Goal: Task Accomplishment & Management: Manage account settings

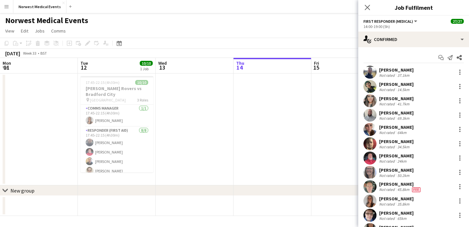
scroll to position [0, 327]
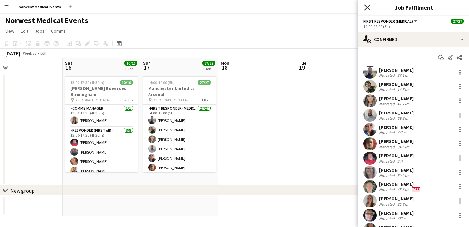
click at [368, 6] on icon at bounding box center [367, 7] width 6 height 6
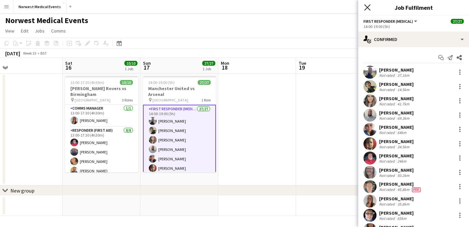
click at [367, 9] on icon "Close pop-in" at bounding box center [367, 7] width 6 height 6
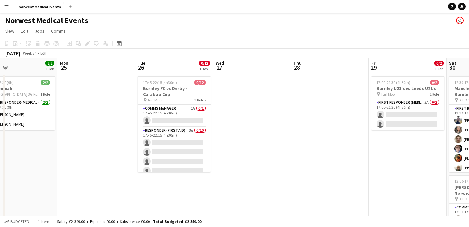
scroll to position [0, 301]
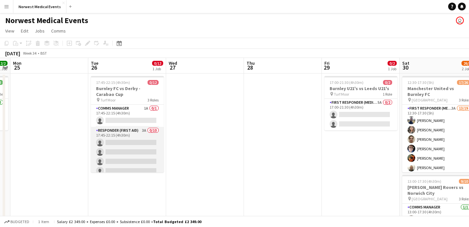
click at [139, 146] on app-card-role "Responder (First Aid) 3A 0/10 17:45-22:15 (4h30m) single-neutral-actions single…" at bounding box center [127, 180] width 73 height 107
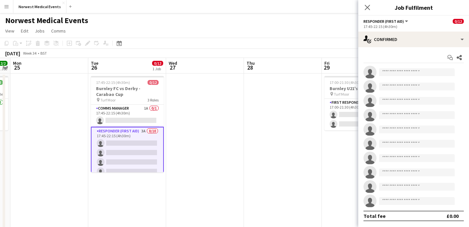
click at [395, 31] on app-options-switcher "Responder (First Aid) All roles Responder (First Aid) 0/12 17:45-22:15 (4h30m)" at bounding box center [413, 24] width 111 height 16
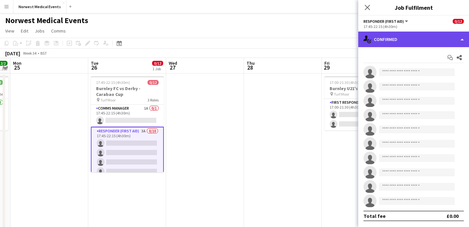
click at [400, 41] on div "single-neutral-actions-check-2 Confirmed" at bounding box center [413, 40] width 111 height 16
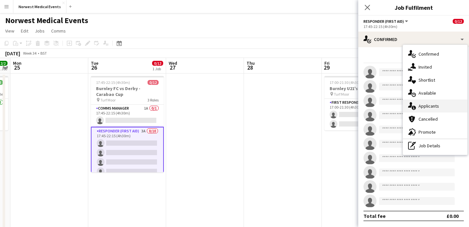
click at [431, 105] on div "single-neutral-actions-information Applicants" at bounding box center [435, 106] width 65 height 13
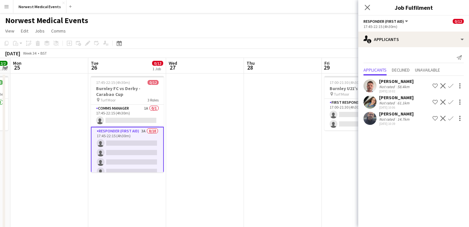
click at [452, 85] on app-icon "Confirm" at bounding box center [450, 85] width 5 height 5
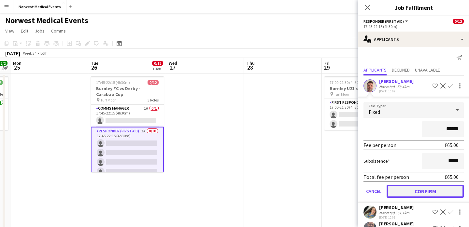
click at [428, 190] on button "Confirm" at bounding box center [425, 191] width 77 height 13
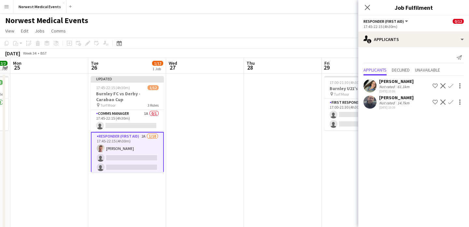
click at [450, 85] on app-icon "Confirm" at bounding box center [450, 85] width 5 height 5
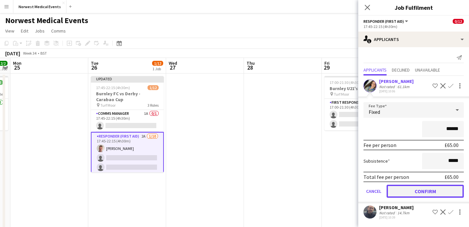
click at [439, 193] on button "Confirm" at bounding box center [425, 191] width 77 height 13
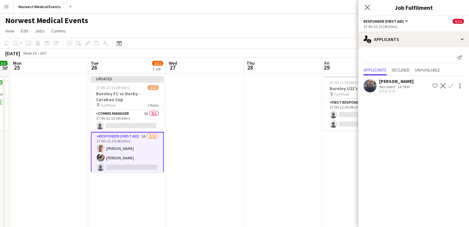
click at [450, 86] on app-icon "Confirm" at bounding box center [450, 85] width 5 height 5
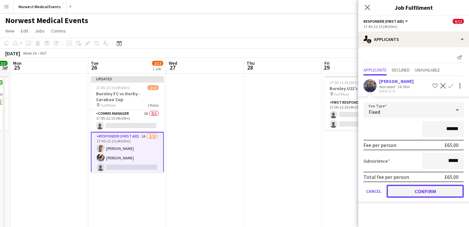
click at [431, 191] on button "Confirm" at bounding box center [425, 191] width 77 height 13
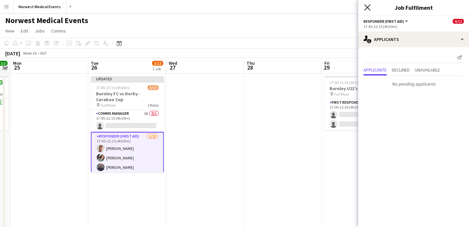
click at [368, 7] on icon at bounding box center [367, 7] width 6 height 6
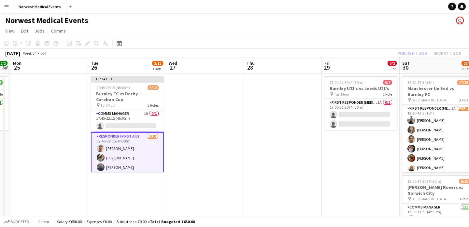
click at [404, 52] on div "Publish 1 job Revert 1 job" at bounding box center [430, 53] width 80 height 8
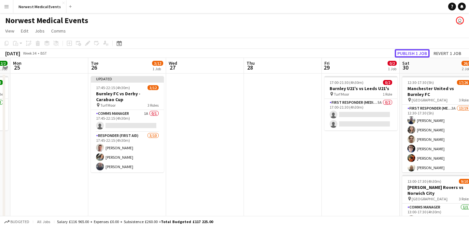
click at [404, 52] on button "Publish 1 job" at bounding box center [412, 53] width 35 height 8
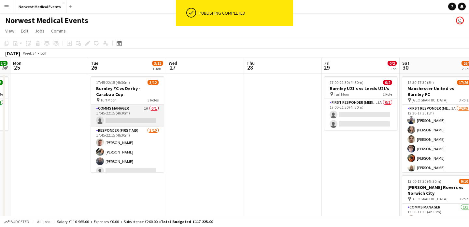
click at [131, 112] on app-card-role "Comms Manager 1A 0/1 17:45-22:15 (4h30m) single-neutral-actions" at bounding box center [127, 116] width 73 height 22
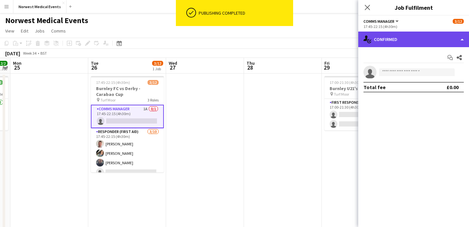
click at [413, 38] on div "single-neutral-actions-check-2 Confirmed" at bounding box center [413, 40] width 111 height 16
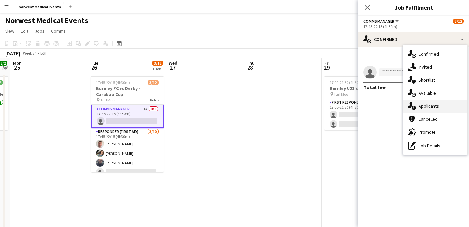
click at [435, 107] on div "single-neutral-actions-information Applicants" at bounding box center [435, 106] width 65 height 13
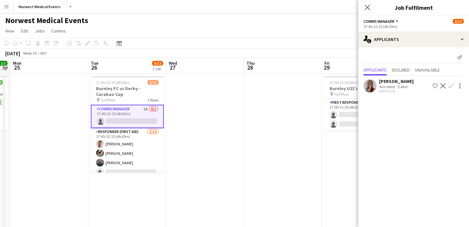
click at [452, 86] on app-icon "Confirm" at bounding box center [450, 85] width 5 height 5
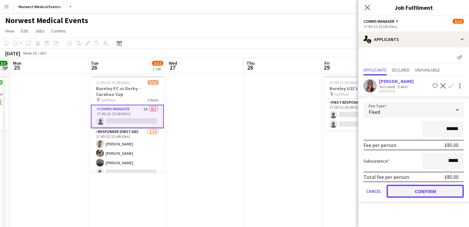
click at [432, 190] on button "Confirm" at bounding box center [425, 191] width 77 height 13
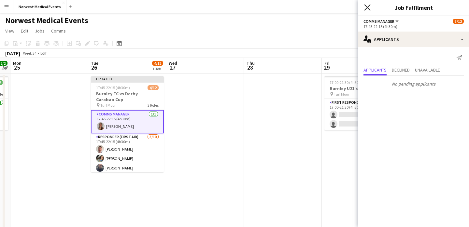
click at [368, 8] on icon at bounding box center [367, 7] width 6 height 6
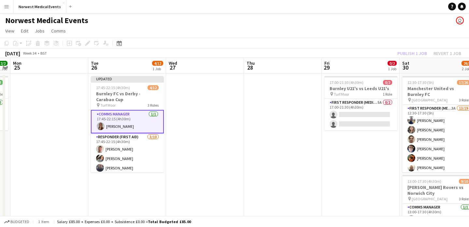
click at [416, 52] on div "Publish 1 job Revert 1 job" at bounding box center [430, 53] width 80 height 8
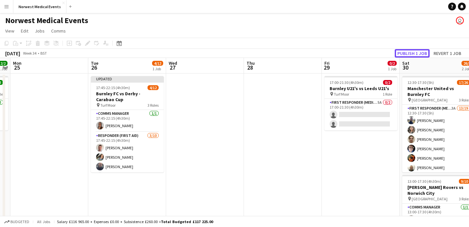
click at [416, 52] on button "Publish 1 job" at bounding box center [412, 53] width 35 height 8
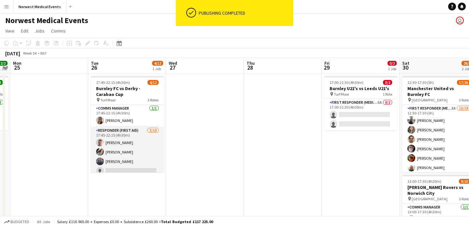
scroll to position [84, 0]
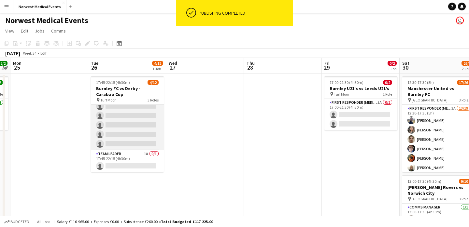
click at [133, 135] on app-card-role "Responder (First Aid) [DATE] 17:45-22:15 (4h30m) [PERSON_NAME] [PERSON_NAME] [P…" at bounding box center [127, 96] width 73 height 107
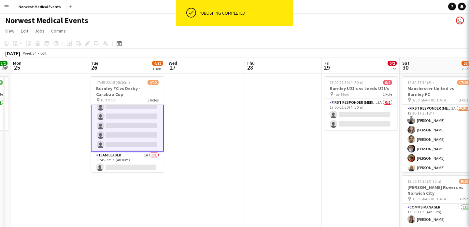
scroll to position [84, 0]
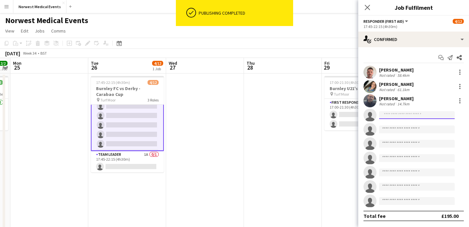
click at [419, 116] on input at bounding box center [417, 115] width 76 height 8
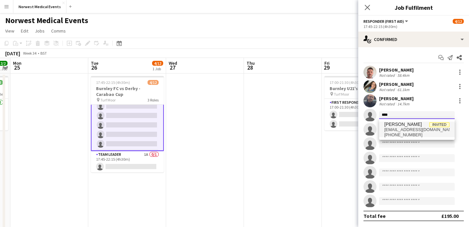
type input "****"
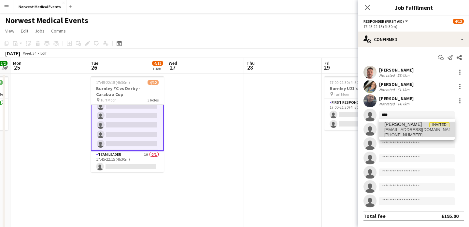
click at [411, 129] on span "[EMAIL_ADDRESS][DOMAIN_NAME]" at bounding box center [417, 129] width 65 height 5
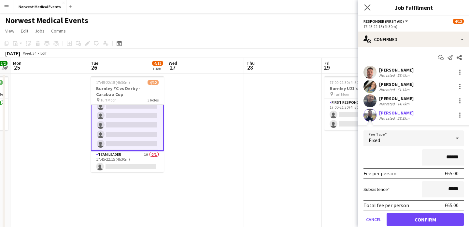
click at [367, 4] on app-icon "Close pop-in" at bounding box center [367, 7] width 9 height 9
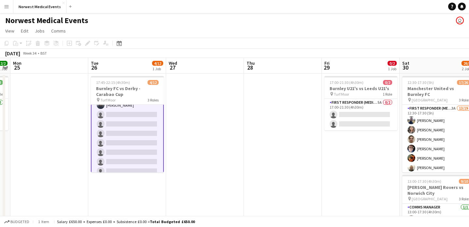
click at [126, 131] on app-card-role "Responder (First Aid) [DATE] 17:45-22:15 (4h30m) [PERSON_NAME] [PERSON_NAME] [P…" at bounding box center [127, 124] width 73 height 109
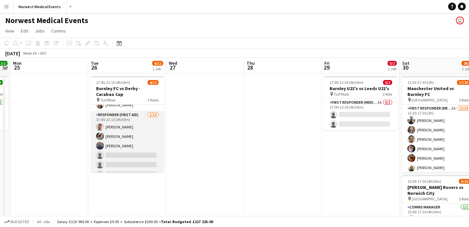
scroll to position [84, 0]
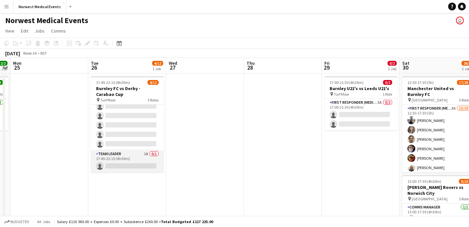
click at [137, 157] on app-card-role "Team Leader 1A 0/1 17:45-22:15 (4h30m) single-neutral-actions" at bounding box center [127, 162] width 73 height 22
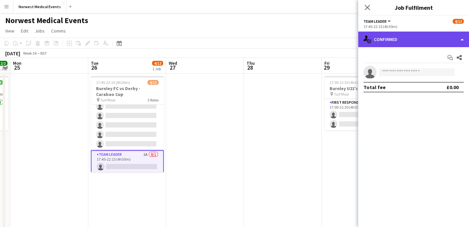
click at [406, 34] on div "single-neutral-actions-check-2 Confirmed" at bounding box center [413, 40] width 111 height 16
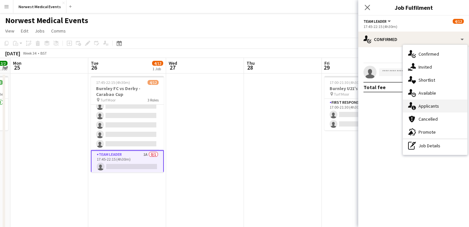
click at [426, 106] on div "single-neutral-actions-information Applicants" at bounding box center [435, 106] width 65 height 13
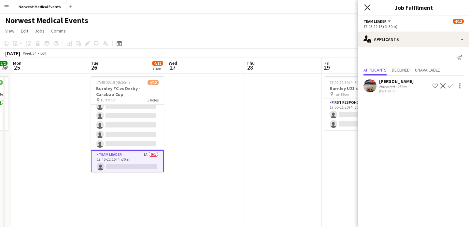
click at [367, 8] on icon at bounding box center [367, 7] width 6 height 6
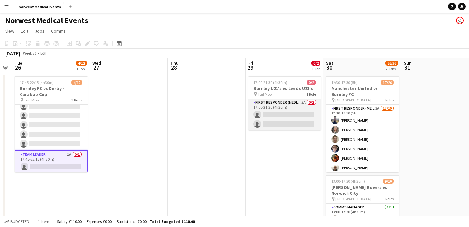
click at [286, 116] on app-card-role "First Responder (Medical) 5A 0/2 17:00-21:30 (4h30m) single-neutral-actions sin…" at bounding box center [284, 115] width 73 height 32
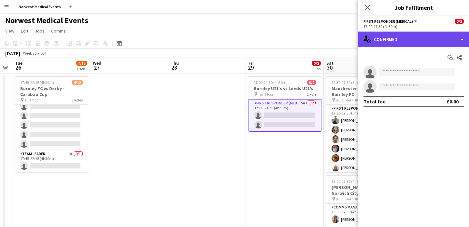
click at [390, 45] on div "single-neutral-actions-check-2 Confirmed" at bounding box center [413, 40] width 111 height 16
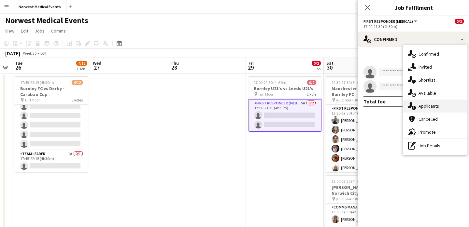
click at [427, 110] on div "single-neutral-actions-information Applicants" at bounding box center [435, 106] width 65 height 13
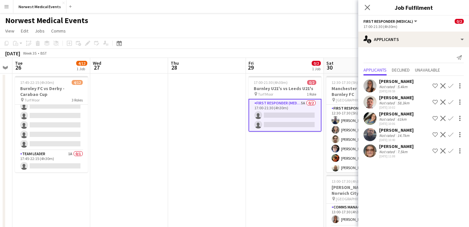
click at [368, 7] on icon at bounding box center [367, 7] width 5 height 5
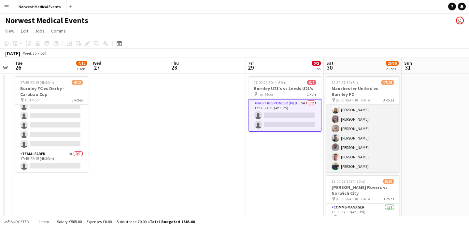
click at [371, 135] on app-card-role "First Responder (Medical) 3A 13/19 12:30-17:30 (5h) [PERSON_NAME] [PERSON_NAME]…" at bounding box center [363, 143] width 73 height 192
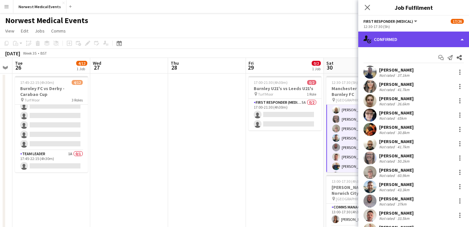
click at [412, 41] on div "single-neutral-actions-check-2 Confirmed" at bounding box center [413, 40] width 111 height 16
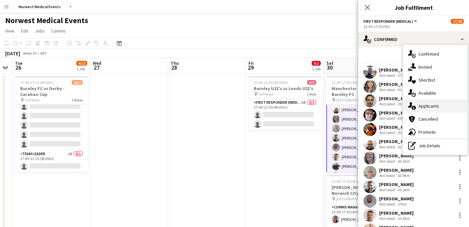
click at [425, 106] on div "single-neutral-actions-information Applicants" at bounding box center [435, 106] width 65 height 13
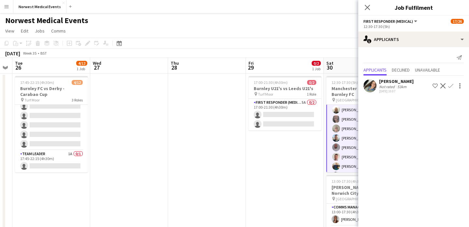
click at [452, 85] on app-icon "Confirm" at bounding box center [450, 85] width 5 height 5
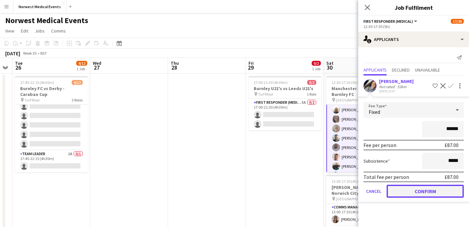
click at [432, 192] on button "Confirm" at bounding box center [425, 191] width 77 height 13
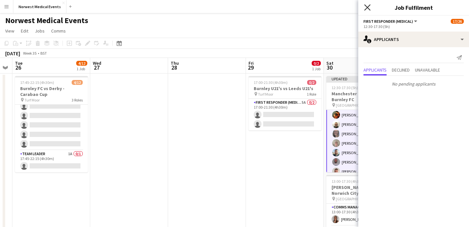
click at [366, 9] on icon "Close pop-in" at bounding box center [367, 7] width 6 height 6
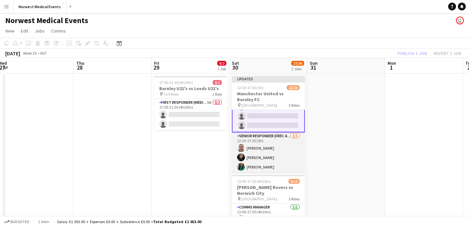
scroll to position [223, 0]
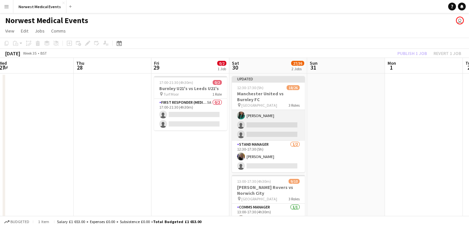
click at [273, 128] on app-card-role "Senior Responder (FREC 4 or Above) [DATE] 12:30-17:30 (5h) [PERSON_NAME] [PERSO…" at bounding box center [268, 111] width 73 height 60
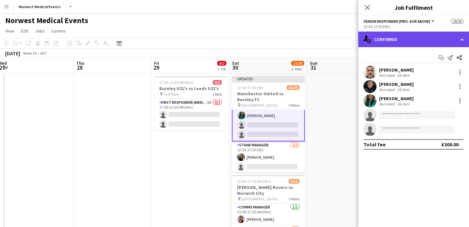
click at [399, 42] on div "single-neutral-actions-check-2 Confirmed" at bounding box center [413, 40] width 111 height 16
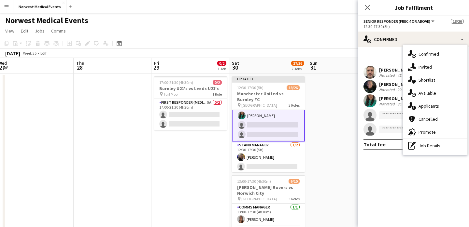
click at [428, 107] on div "single-neutral-actions-information Applicants" at bounding box center [435, 106] width 65 height 13
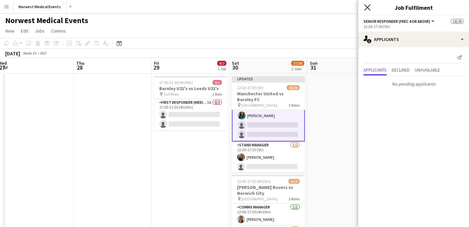
click at [367, 6] on icon at bounding box center [367, 7] width 6 height 6
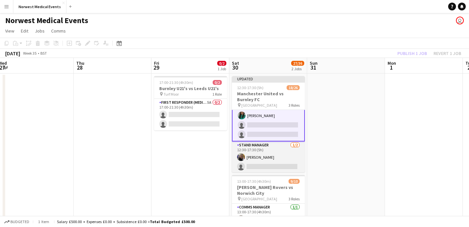
click at [267, 165] on app-card-role "Stand Manager [DATE] 12:30-17:30 (5h) [PERSON_NAME] single-neutral-actions" at bounding box center [268, 158] width 73 height 32
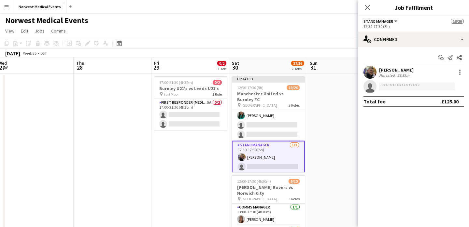
click at [377, 48] on div "Start chat Send notification Share [PERSON_NAME] Not rated 33.8km single-neutra…" at bounding box center [413, 79] width 111 height 65
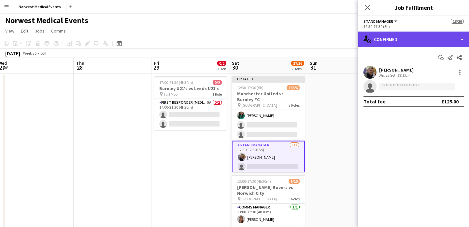
click at [381, 43] on div "single-neutral-actions-check-2 Confirmed" at bounding box center [413, 40] width 111 height 16
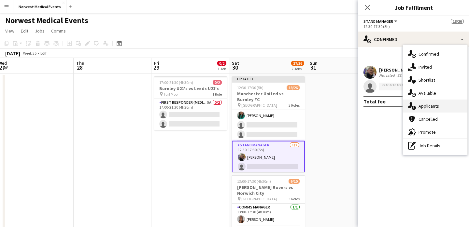
click at [422, 110] on div "single-neutral-actions-information Applicants" at bounding box center [435, 106] width 65 height 13
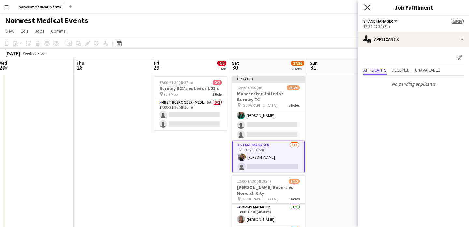
click at [365, 8] on icon "Close pop-in" at bounding box center [367, 7] width 6 height 6
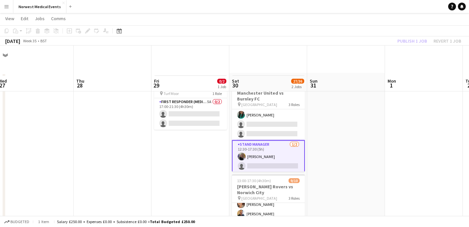
scroll to position [63, 0]
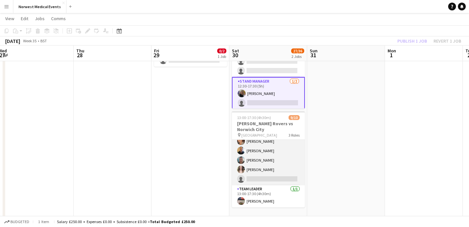
click at [267, 161] on app-card-role "Responder (First Aid) 1A [DATE] 13:00-17:30 (4h30m) [PERSON_NAME] [PERSON_NAME]…" at bounding box center [268, 141] width 73 height 88
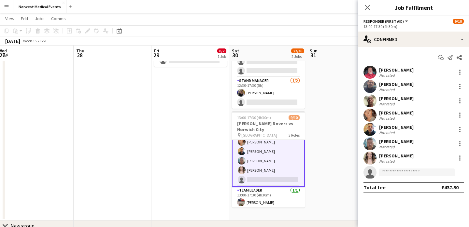
scroll to position [65, 0]
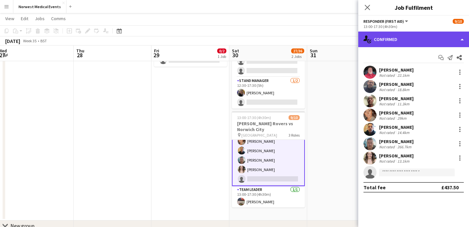
click at [404, 38] on div "single-neutral-actions-check-2 Confirmed" at bounding box center [413, 40] width 111 height 16
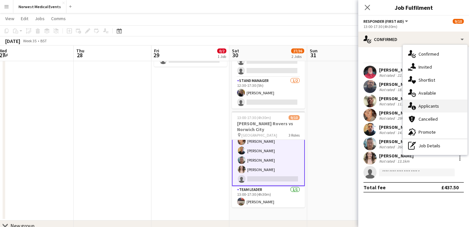
click at [428, 107] on div "single-neutral-actions-information Applicants" at bounding box center [435, 106] width 65 height 13
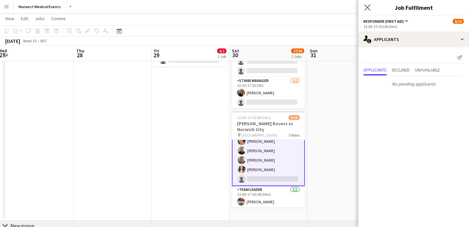
click at [368, 3] on app-icon "Close pop-in" at bounding box center [367, 7] width 9 height 9
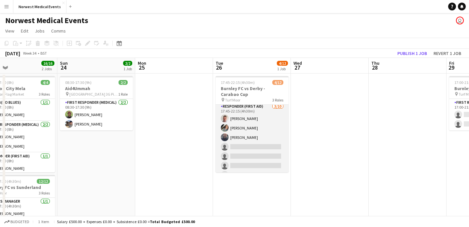
scroll to position [84, 0]
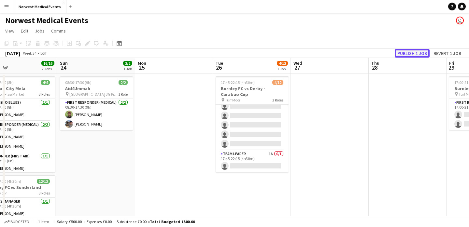
click at [409, 55] on button "Publish 1 job" at bounding box center [412, 53] width 35 height 8
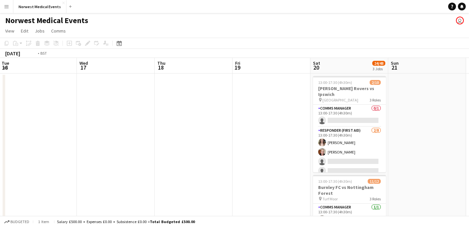
scroll to position [0, 283]
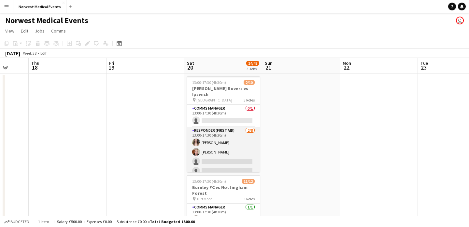
click at [222, 155] on app-card-role "Responder (First Aid) [DATE] 13:00-17:30 (4h30m) [PERSON_NAME] [PERSON_NAME] si…" at bounding box center [223, 171] width 73 height 88
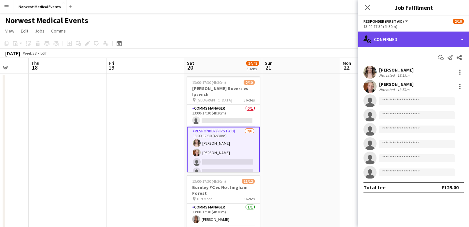
click at [392, 39] on div "single-neutral-actions-check-2 Confirmed" at bounding box center [413, 40] width 111 height 16
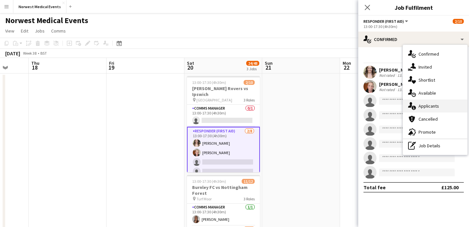
click at [442, 104] on div "single-neutral-actions-information Applicants" at bounding box center [435, 106] width 65 height 13
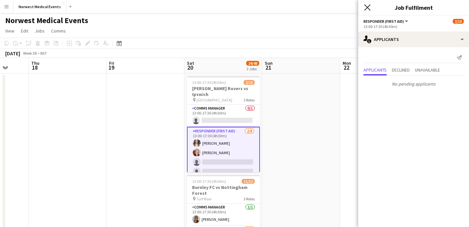
click at [369, 7] on icon "Close pop-in" at bounding box center [367, 7] width 6 height 6
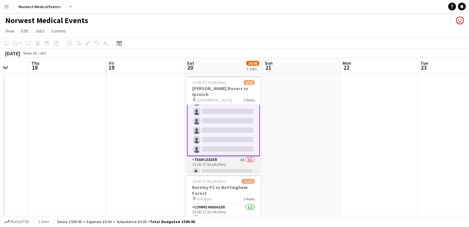
click at [222, 159] on app-card-role "Team Leader 1A 0/1 13:00-17:30 (4h30m) single-neutral-actions" at bounding box center [223, 167] width 73 height 22
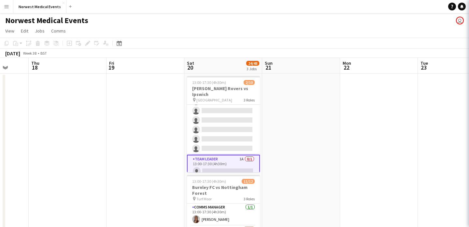
scroll to position [60, 0]
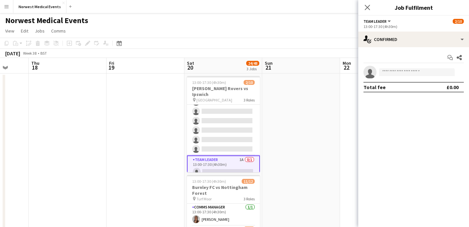
click at [293, 146] on app-date-cell at bounding box center [301, 229] width 78 height 310
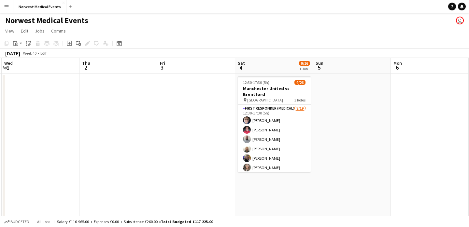
scroll to position [0, 273]
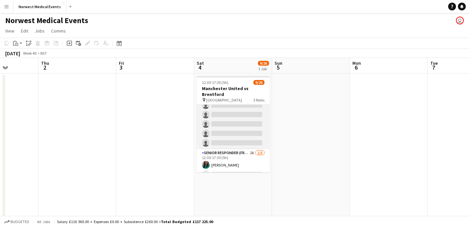
click at [245, 125] on app-card-role "First Responder (Medical) [DATE] 12:30-17:30 (5h) [PERSON_NAME] [PERSON_NAME] […" at bounding box center [233, 53] width 73 height 192
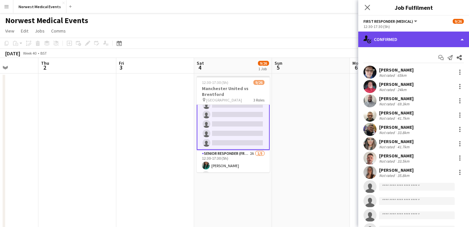
click at [389, 41] on div "single-neutral-actions-check-2 Confirmed" at bounding box center [413, 40] width 111 height 16
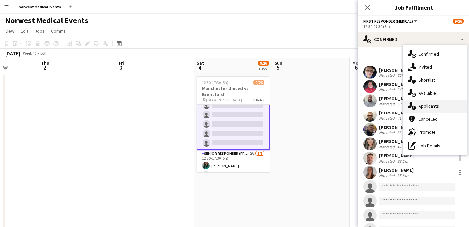
click at [436, 106] on div "single-neutral-actions-information Applicants" at bounding box center [435, 106] width 65 height 13
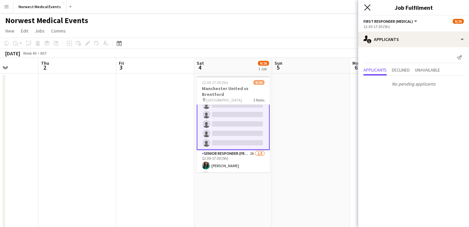
click at [368, 9] on icon "Close pop-in" at bounding box center [367, 7] width 6 height 6
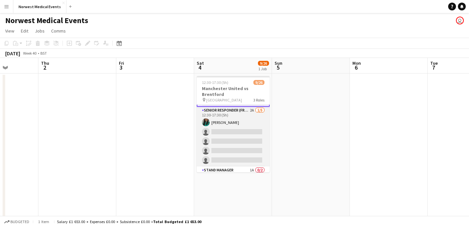
click at [241, 133] on app-card-role "Senior Responder (FREC 4 or Above) 2A [DATE] 12:30-17:30 (5h) [PERSON_NAME] sin…" at bounding box center [233, 137] width 73 height 60
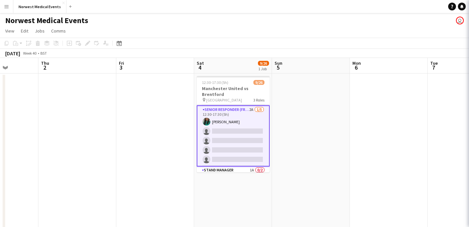
scroll to position [191, 0]
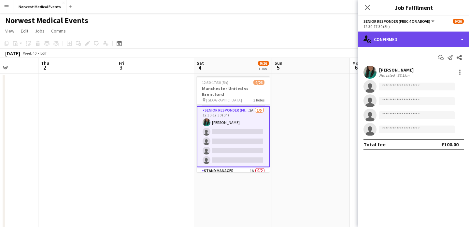
click at [390, 41] on div "single-neutral-actions-check-2 Confirmed" at bounding box center [413, 40] width 111 height 16
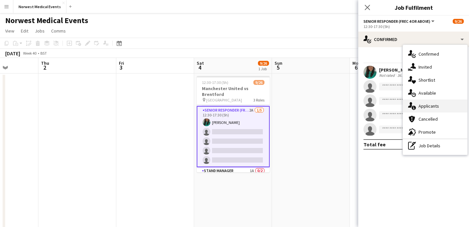
click at [424, 105] on div "single-neutral-actions-information Applicants" at bounding box center [435, 106] width 65 height 13
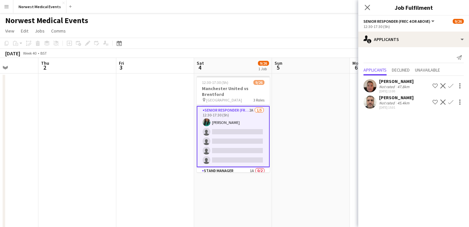
click at [452, 102] on app-icon "Confirm" at bounding box center [450, 102] width 5 height 5
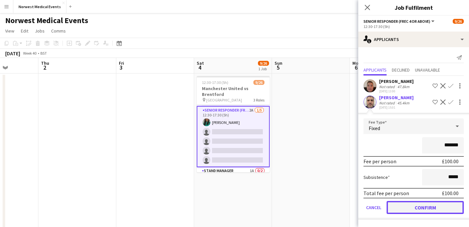
click at [431, 206] on button "Confirm" at bounding box center [425, 207] width 77 height 13
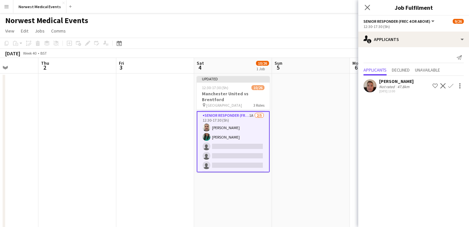
click at [451, 85] on app-icon "Confirm" at bounding box center [450, 85] width 5 height 5
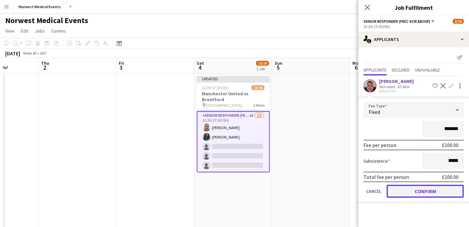
click at [424, 187] on button "Confirm" at bounding box center [425, 191] width 77 height 13
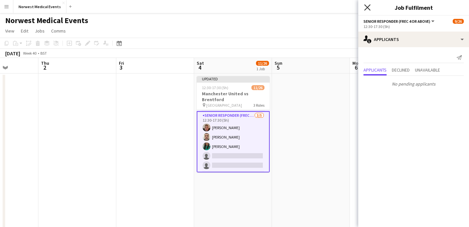
click at [368, 7] on icon at bounding box center [367, 7] width 6 height 6
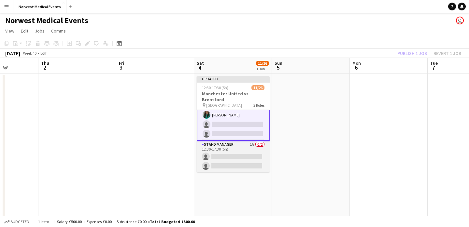
click at [232, 156] on app-card-role "Stand Manager 1A 0/2 12:30-17:30 (5h) single-neutral-actions single-neutral-act…" at bounding box center [233, 157] width 73 height 32
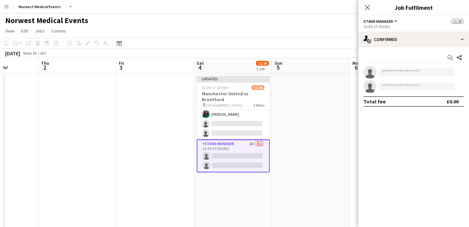
scroll to position [222, 0]
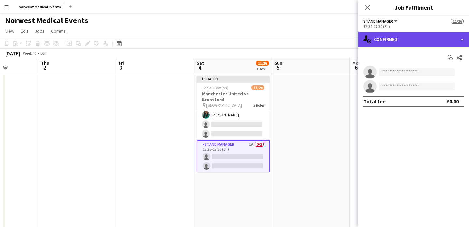
click at [410, 42] on div "single-neutral-actions-check-2 Confirmed" at bounding box center [413, 40] width 111 height 16
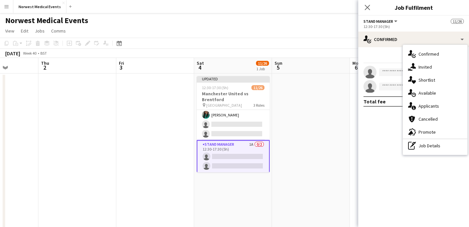
click at [434, 105] on div "single-neutral-actions-information Applicants" at bounding box center [435, 106] width 65 height 13
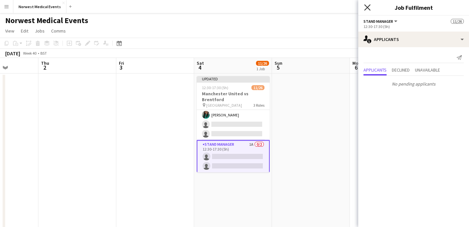
click at [368, 7] on icon "Close pop-in" at bounding box center [367, 7] width 6 height 6
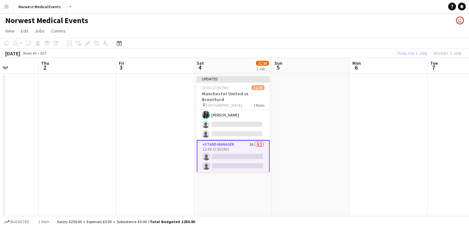
click at [407, 54] on div "Publish 1 job Revert 1 job" at bounding box center [430, 53] width 80 height 8
click at [407, 54] on button "Publish 1 job" at bounding box center [412, 53] width 35 height 8
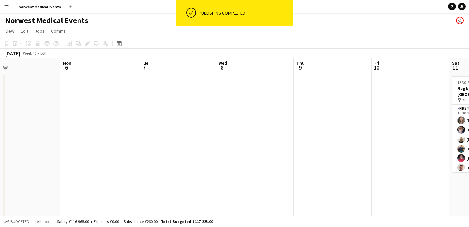
scroll to position [0, 203]
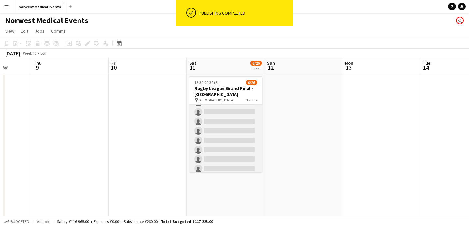
click at [230, 127] on app-card-role "First Responder (Medical) [DATE] 15:30-20:30 (5h) [PERSON_NAME] [PERSON_NAME] […" at bounding box center [225, 98] width 73 height 192
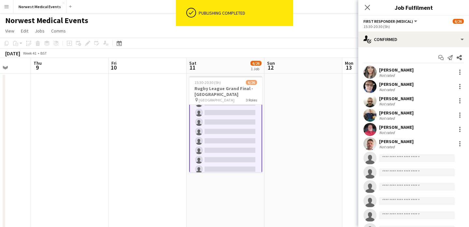
scroll to position [104, 0]
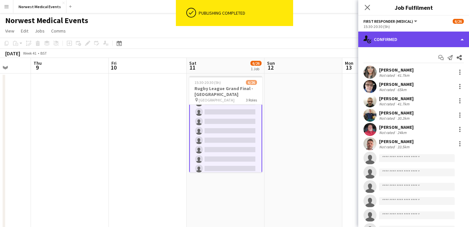
click at [400, 38] on div "single-neutral-actions-check-2 Confirmed" at bounding box center [413, 40] width 111 height 16
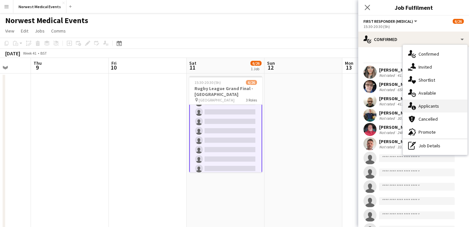
click at [428, 105] on div "single-neutral-actions-information Applicants" at bounding box center [435, 106] width 65 height 13
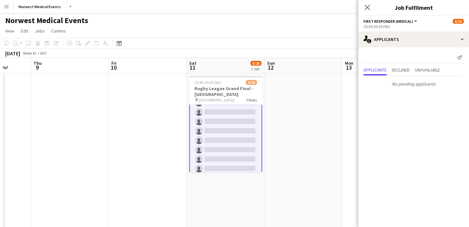
click at [370, 7] on icon "Close pop-in" at bounding box center [367, 7] width 5 height 5
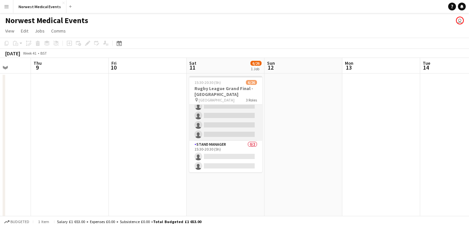
click at [233, 126] on app-card-role "Senior Responder (FREC 4 or Above) 8A 0/5 15:30-20:30 (5h) single-neutral-actio…" at bounding box center [225, 111] width 73 height 60
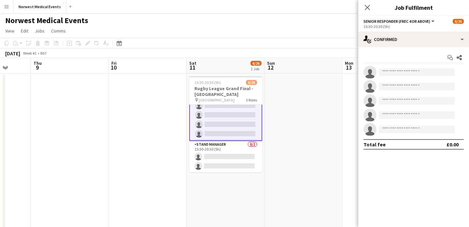
scroll to position [217, 0]
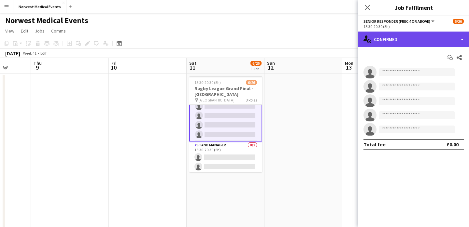
click at [391, 40] on div "single-neutral-actions-check-2 Confirmed" at bounding box center [413, 40] width 111 height 16
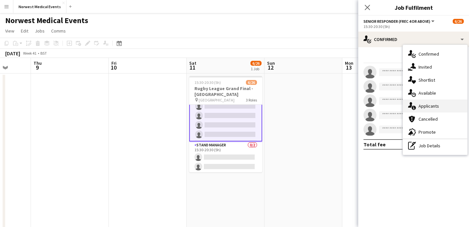
click at [442, 107] on div "single-neutral-actions-information Applicants" at bounding box center [435, 106] width 65 height 13
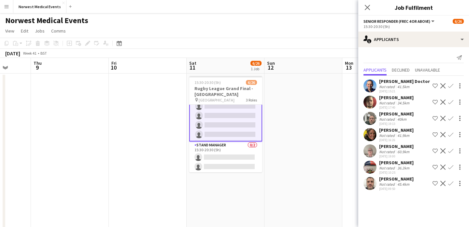
click at [449, 151] on app-icon "Confirm" at bounding box center [450, 151] width 5 height 5
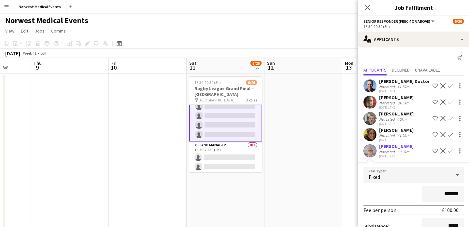
scroll to position [61, 0]
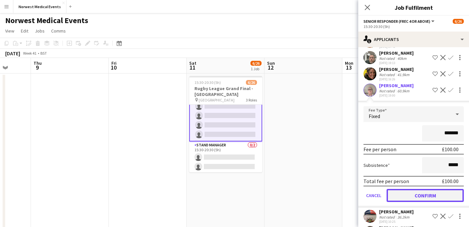
click at [430, 200] on button "Confirm" at bounding box center [425, 195] width 77 height 13
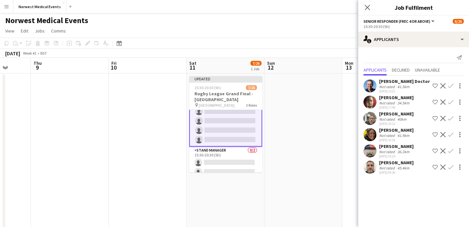
scroll to position [0, 0]
click at [450, 167] on app-icon "Confirm" at bounding box center [450, 167] width 5 height 5
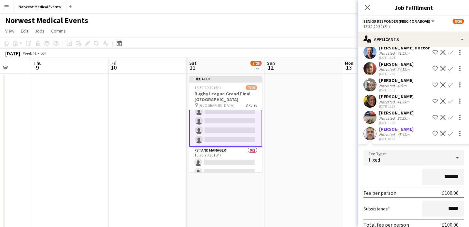
scroll to position [64, 0]
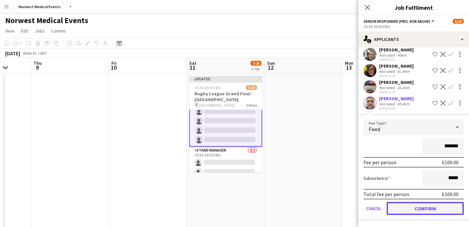
click at [429, 210] on button "Confirm" at bounding box center [425, 208] width 77 height 13
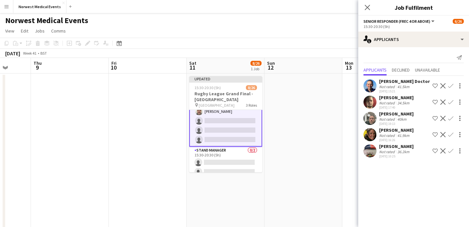
scroll to position [0, 0]
click at [451, 102] on app-icon "Confirm" at bounding box center [450, 102] width 5 height 5
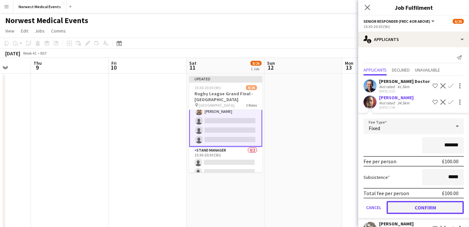
click at [431, 209] on button "Confirm" at bounding box center [425, 207] width 77 height 13
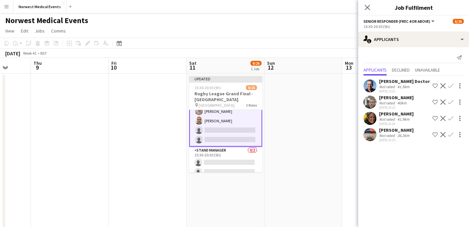
click at [450, 86] on app-icon "Confirm" at bounding box center [450, 85] width 5 height 5
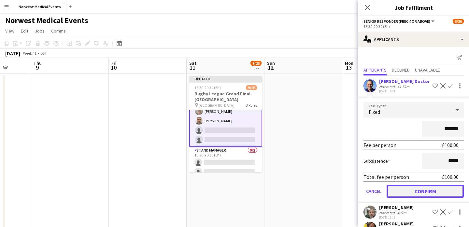
click at [428, 194] on button "Confirm" at bounding box center [425, 191] width 77 height 13
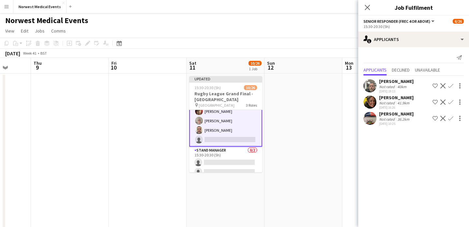
click at [450, 86] on app-icon "Confirm" at bounding box center [450, 85] width 5 height 5
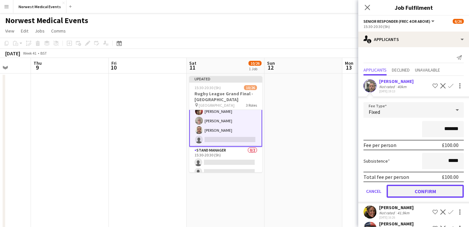
click at [434, 190] on button "Confirm" at bounding box center [425, 191] width 77 height 13
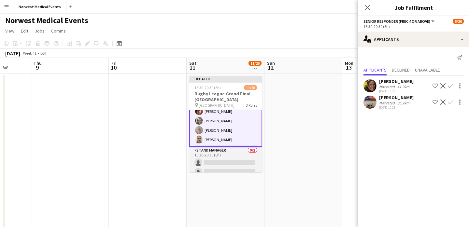
click at [227, 158] on app-card-role "Stand Manager 0/2 15:30-20:30 (5h) single-neutral-actions single-neutral-actions" at bounding box center [225, 163] width 73 height 32
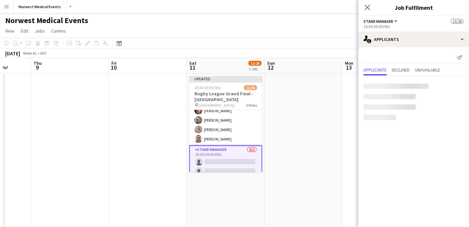
scroll to position [216, 0]
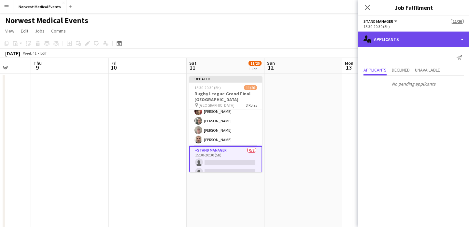
click at [399, 39] on div "single-neutral-actions-information Applicants" at bounding box center [413, 40] width 111 height 16
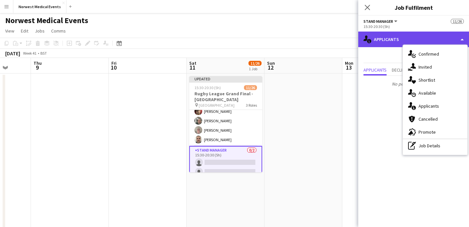
click at [399, 39] on div "single-neutral-actions-information Applicants" at bounding box center [413, 40] width 111 height 16
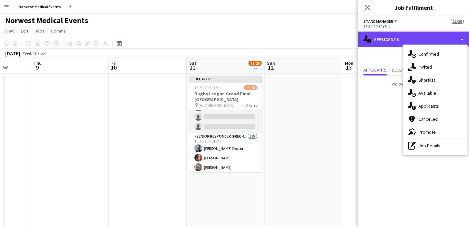
scroll to position [167, 0]
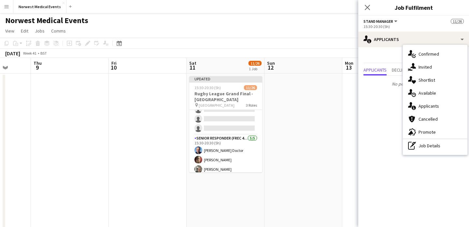
click at [388, 98] on mat-expansion-panel "users2 Applicants Send notification Applicants Declined Unavailable No pending …" at bounding box center [413, 137] width 111 height 180
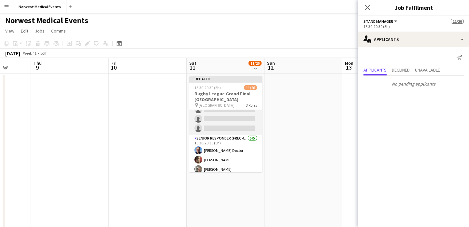
click at [228, 116] on app-card-role "First Responder (Medical) [DATE] 15:30-20:30 (5h) [PERSON_NAME] [PERSON_NAME] […" at bounding box center [225, 39] width 73 height 192
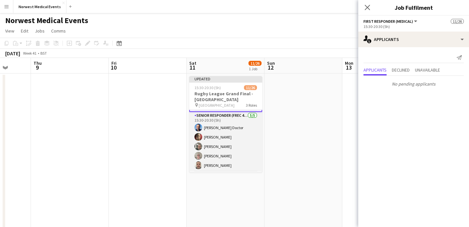
scroll to position [167, 0]
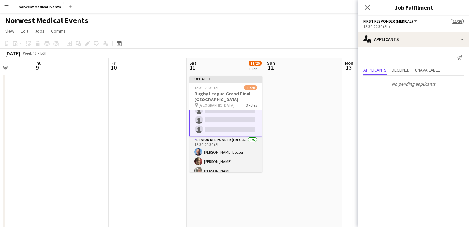
click at [226, 159] on app-card-role "Senior Responder (FREC 4 or Above) [DATE] 15:30-20:30 (5h) [PERSON_NAME] Doctor…" at bounding box center [225, 167] width 73 height 60
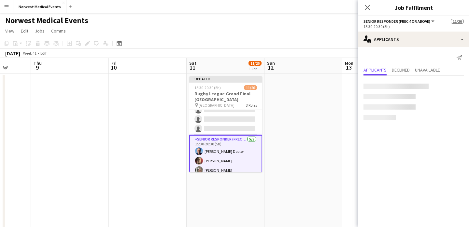
scroll to position [167, 0]
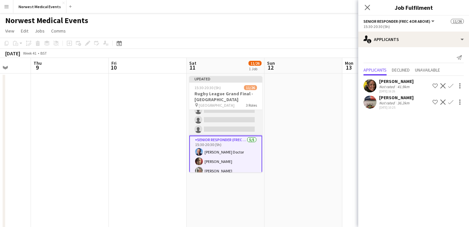
click at [234, 125] on app-card-role "First Responder (Medical) [DATE] 15:30-20:30 (5h) [PERSON_NAME] [PERSON_NAME] […" at bounding box center [225, 40] width 73 height 192
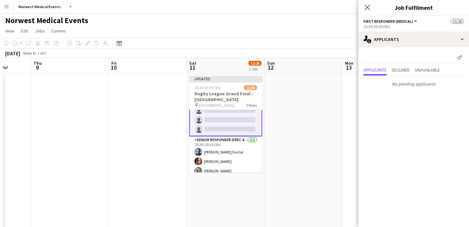
scroll to position [121, 0]
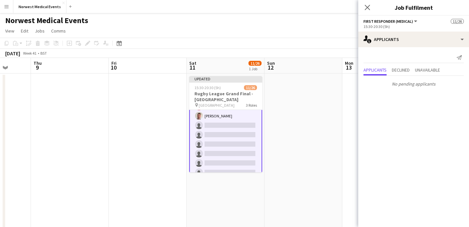
click at [233, 136] on app-card-role "First Responder (Medical) [DATE] 15:30-20:30 (5h) [PERSON_NAME] [PERSON_NAME] […" at bounding box center [225, 149] width 73 height 194
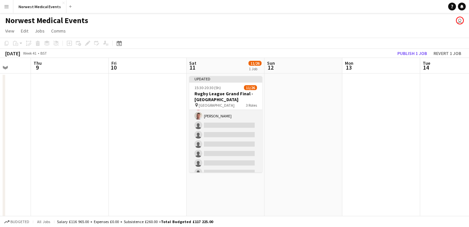
click at [231, 136] on app-card-role "First Responder (Medical) [DATE] 15:30-20:30 (5h) [PERSON_NAME] [PERSON_NAME] […" at bounding box center [225, 149] width 73 height 192
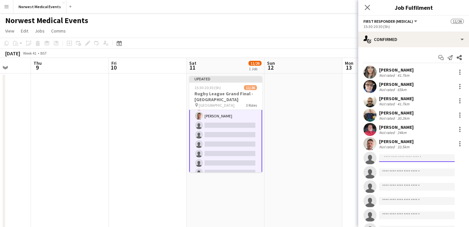
click at [398, 159] on input at bounding box center [417, 158] width 76 height 8
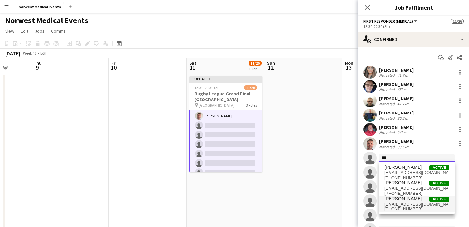
type input "***"
click at [407, 201] on span "[PERSON_NAME]" at bounding box center [403, 199] width 37 height 6
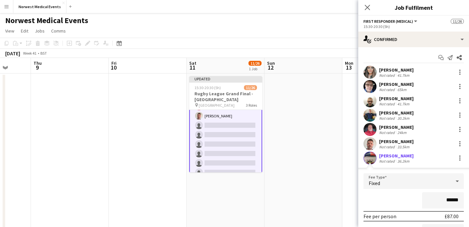
scroll to position [47, 0]
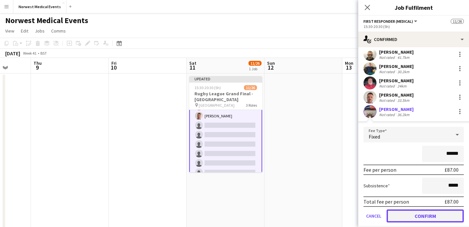
click at [426, 216] on button "Confirm" at bounding box center [425, 216] width 77 height 13
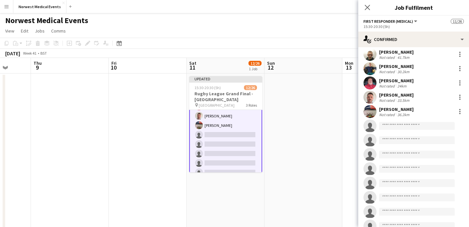
click at [369, 6] on icon "Close pop-in" at bounding box center [367, 7] width 5 height 5
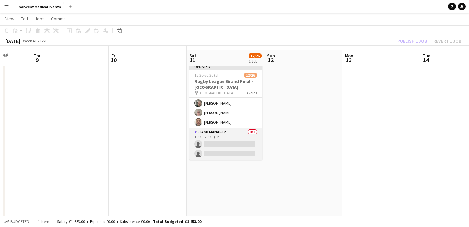
scroll to position [17, 0]
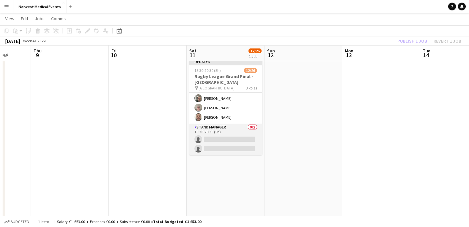
click at [235, 137] on app-card-role "Stand Manager 0/2 15:30-20:30 (5h) single-neutral-actions single-neutral-actions" at bounding box center [225, 140] width 73 height 32
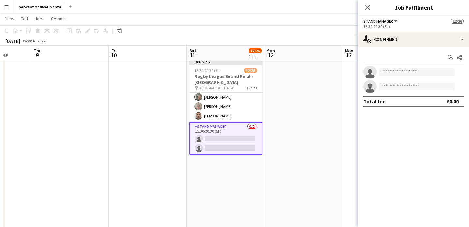
scroll to position [221, 0]
click at [367, 7] on icon "Close pop-in" at bounding box center [367, 7] width 6 height 6
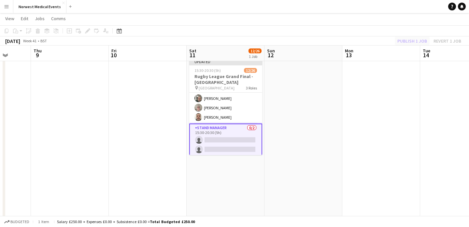
click at [406, 40] on div "Publish 1 job Revert 1 job" at bounding box center [430, 41] width 80 height 8
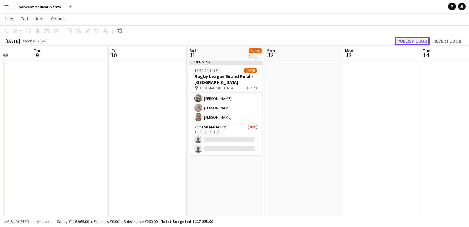
click at [406, 40] on button "Publish 1 job" at bounding box center [412, 41] width 35 height 8
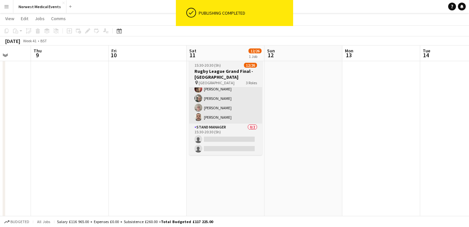
scroll to position [216, 0]
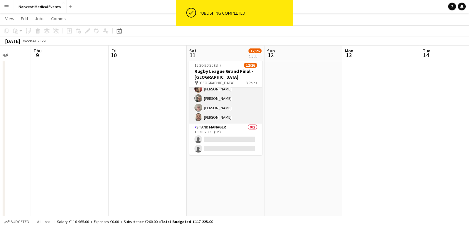
click at [233, 103] on app-card-role "Senior Responder (FREC 4 or Above) [DATE] 15:30-20:30 (5h) [PERSON_NAME] Doctor…" at bounding box center [225, 94] width 73 height 60
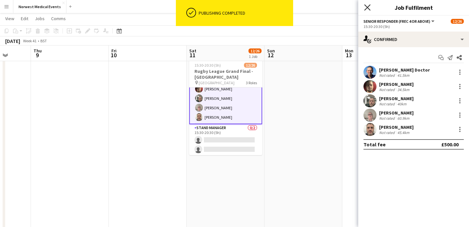
click at [370, 6] on icon "Close pop-in" at bounding box center [367, 7] width 6 height 6
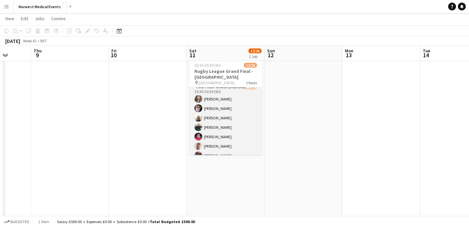
scroll to position [0, 0]
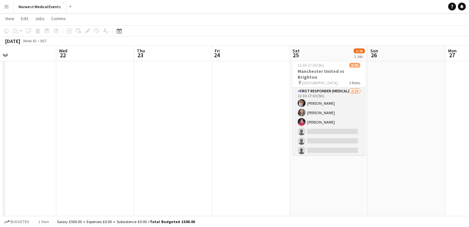
click at [341, 122] on app-card-role "First Responder (Medical) [DATE] 12:30-17:30 (5h) [PERSON_NAME] [PERSON_NAME] […" at bounding box center [329, 184] width 73 height 192
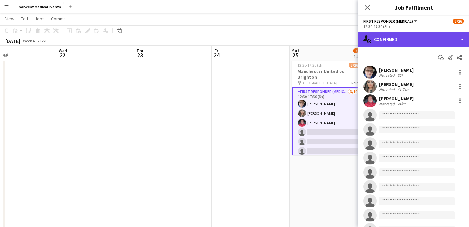
click at [410, 34] on div "single-neutral-actions-check-2 Confirmed" at bounding box center [413, 40] width 111 height 16
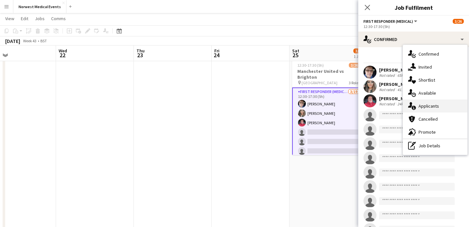
click at [425, 106] on div "single-neutral-actions-information Applicants" at bounding box center [435, 106] width 65 height 13
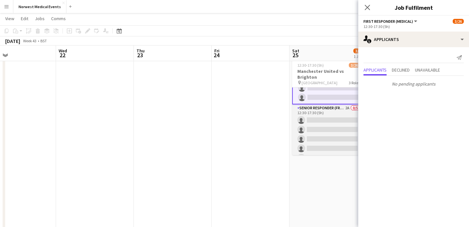
click at [328, 123] on app-card-role "Senior Responder (FREC 4 or Above) 2A 0/5 12:30-17:30 (5h) single-neutral-actio…" at bounding box center [328, 135] width 73 height 60
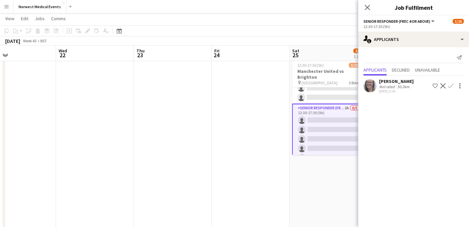
click at [450, 86] on app-icon "Confirm" at bounding box center [450, 85] width 5 height 5
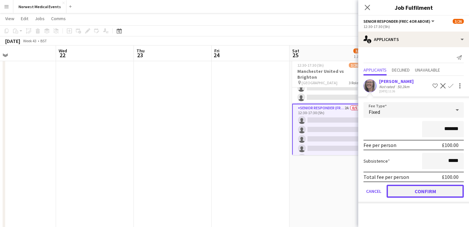
click at [425, 192] on button "Confirm" at bounding box center [425, 191] width 77 height 13
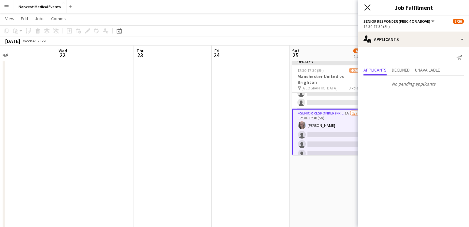
click at [369, 7] on icon "Close pop-in" at bounding box center [367, 7] width 6 height 6
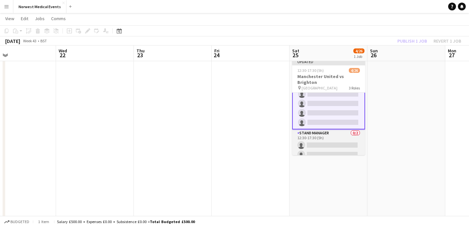
click at [330, 141] on app-card-role "Stand Manager 0/2 12:30-17:30 (5h) single-neutral-actions single-neutral-actions" at bounding box center [328, 146] width 73 height 32
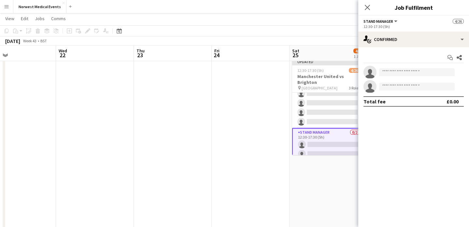
scroll to position [216, 0]
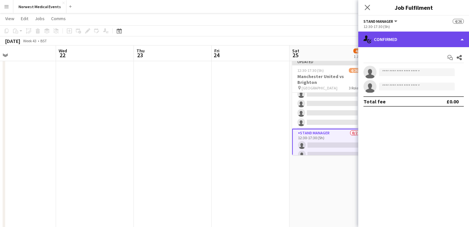
click at [413, 41] on div "single-neutral-actions-check-2 Confirmed" at bounding box center [413, 40] width 111 height 16
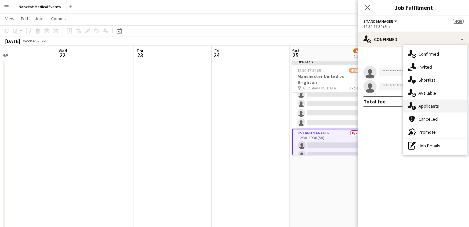
click at [428, 105] on div "single-neutral-actions-information Applicants" at bounding box center [435, 106] width 65 height 13
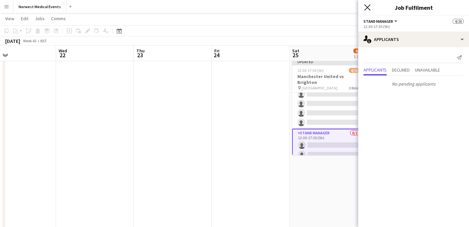
click at [366, 10] on icon "Close pop-in" at bounding box center [367, 7] width 6 height 6
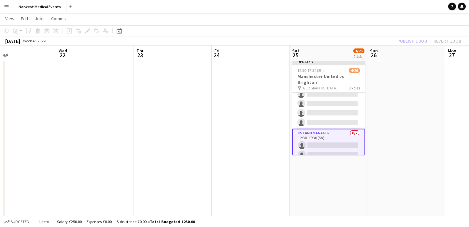
click at [410, 41] on div "Publish 1 job Revert 1 job" at bounding box center [430, 41] width 80 height 8
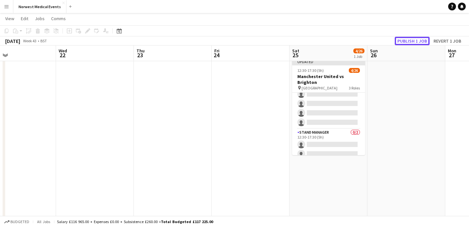
click at [410, 41] on button "Publish 1 job" at bounding box center [412, 41] width 35 height 8
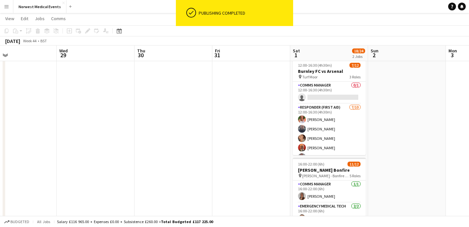
scroll to position [0, 205]
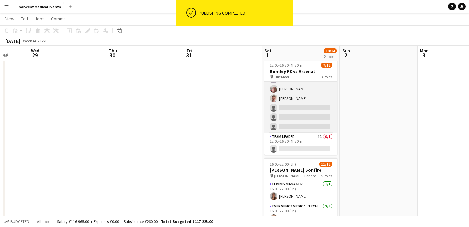
click at [307, 110] on app-card-role "Responder (First Aid) [DATE] 12:00-16:30 (4h30m) [PERSON_NAME] [PERSON_NAME] [P…" at bounding box center [301, 79] width 73 height 107
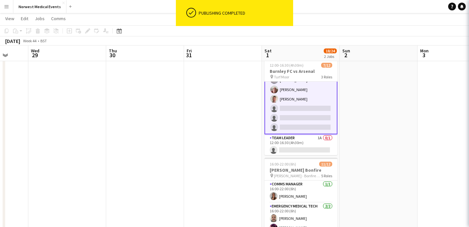
scroll to position [79, 0]
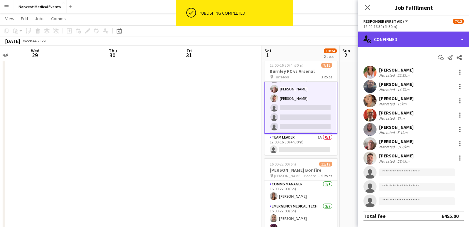
click at [409, 41] on div "single-neutral-actions-check-2 Confirmed" at bounding box center [413, 40] width 111 height 16
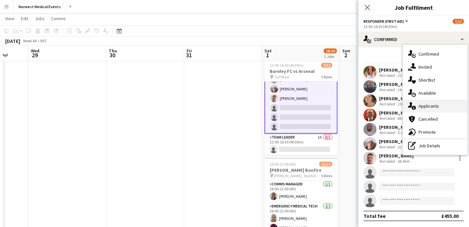
click at [431, 105] on div "single-neutral-actions-information Applicants" at bounding box center [435, 106] width 65 height 13
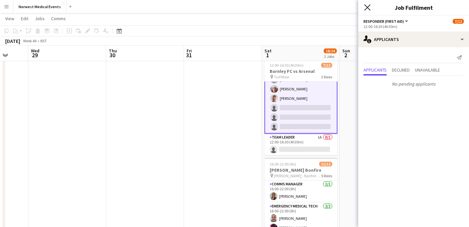
click at [366, 6] on icon at bounding box center [367, 7] width 6 height 6
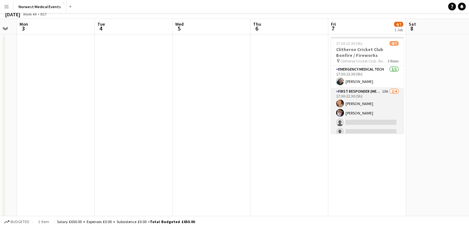
scroll to position [0, 0]
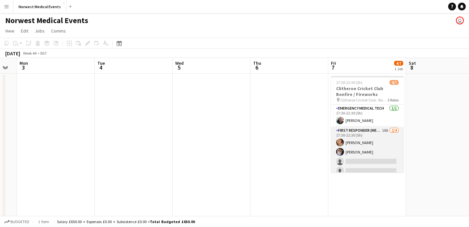
click at [368, 161] on app-card-role "First Responder (Medical) 10A [DATE] 17:30-22:30 (5h) [PERSON_NAME] [PERSON_NAM…" at bounding box center [367, 152] width 73 height 51
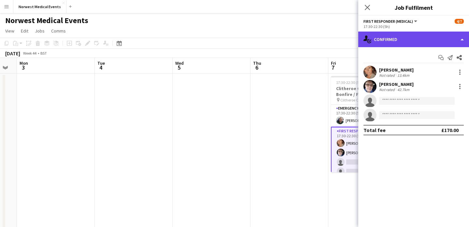
click at [413, 36] on div "single-neutral-actions-check-2 Confirmed" at bounding box center [413, 40] width 111 height 16
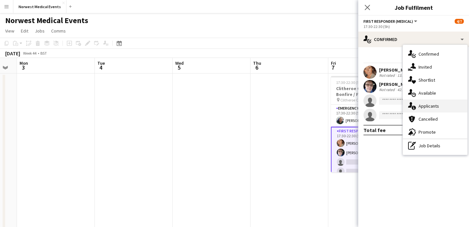
click at [429, 102] on div "single-neutral-actions-information Applicants" at bounding box center [435, 106] width 65 height 13
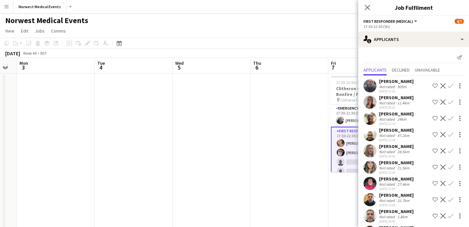
scroll to position [19, 0]
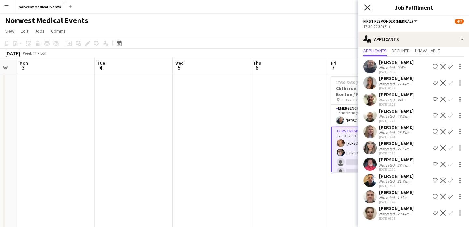
click at [367, 8] on icon at bounding box center [367, 7] width 6 height 6
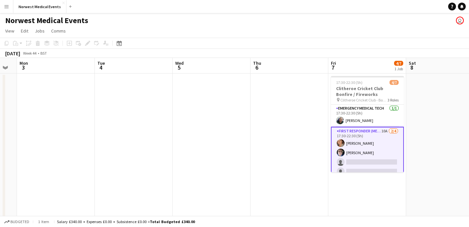
scroll to position [38, 0]
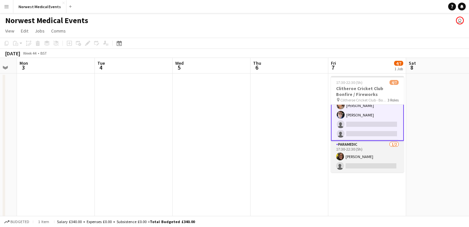
click at [366, 159] on app-card-role "Paramedic [DATE] 17:30-22:30 (5h) [PERSON_NAME] single-neutral-actions" at bounding box center [367, 157] width 73 height 32
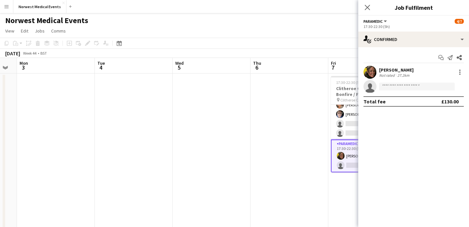
scroll to position [37, 0]
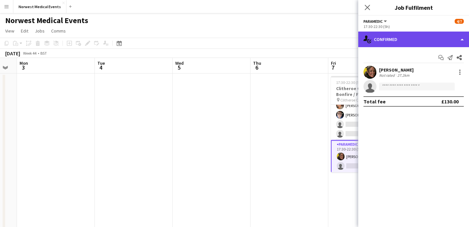
click at [413, 43] on div "single-neutral-actions-check-2 Confirmed" at bounding box center [413, 40] width 111 height 16
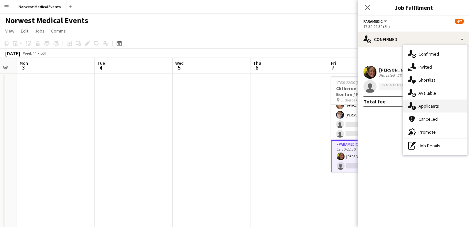
click at [426, 107] on div "single-neutral-actions-information Applicants" at bounding box center [435, 106] width 65 height 13
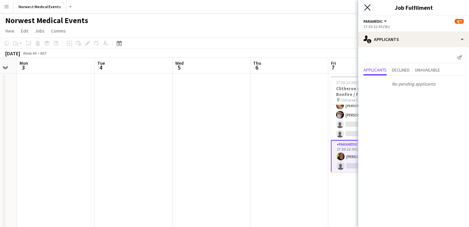
click at [367, 8] on icon at bounding box center [367, 7] width 6 height 6
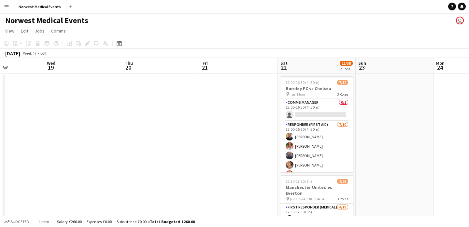
scroll to position [0, 200]
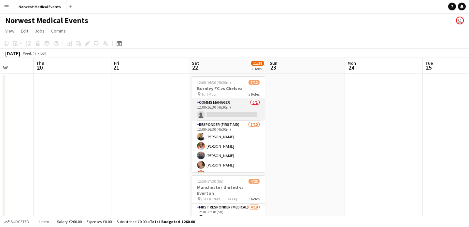
click at [237, 109] on app-card-role "Comms Manager 0/1 12:00-16:30 (4h30m) single-neutral-actions" at bounding box center [228, 110] width 73 height 22
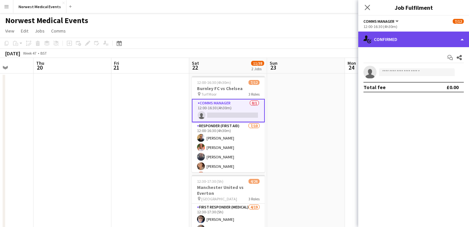
click at [399, 40] on div "single-neutral-actions-check-2 Confirmed" at bounding box center [413, 40] width 111 height 16
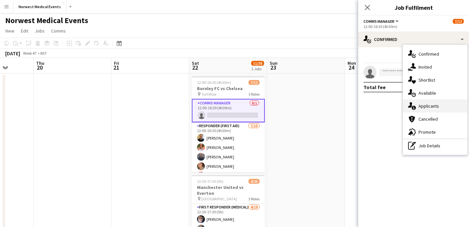
click at [430, 104] on div "single-neutral-actions-information Applicants" at bounding box center [435, 106] width 65 height 13
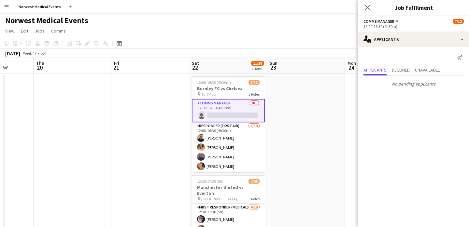
click at [368, 7] on icon "Close pop-in" at bounding box center [367, 7] width 5 height 5
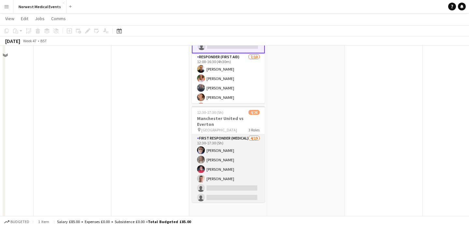
scroll to position [85, 0]
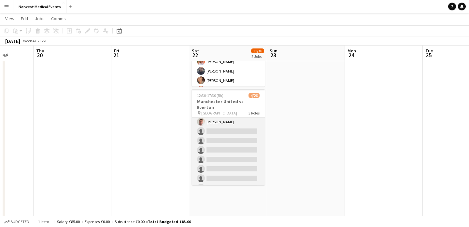
click at [232, 144] on app-card-role "First Responder (Medical) [DATE] 12:30-17:30 (5h) [PERSON_NAME] [PERSON_NAME] […" at bounding box center [228, 174] width 73 height 192
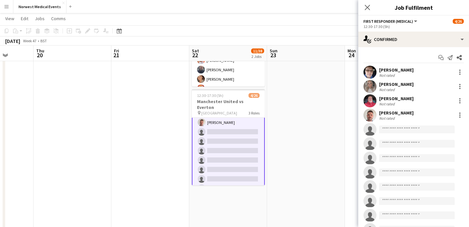
scroll to position [41, 0]
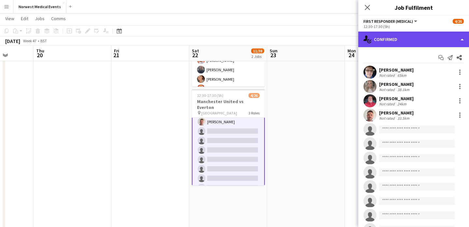
click at [392, 36] on div "single-neutral-actions-check-2 Confirmed" at bounding box center [413, 40] width 111 height 16
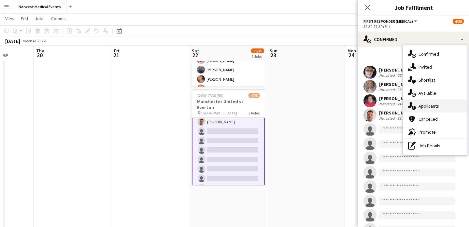
click at [444, 108] on div "single-neutral-actions-information Applicants" at bounding box center [435, 106] width 65 height 13
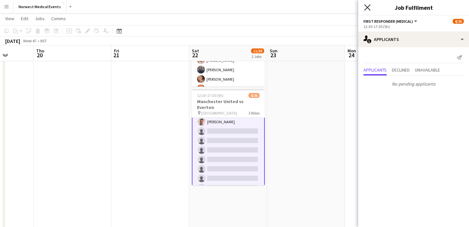
click at [367, 7] on icon at bounding box center [367, 7] width 6 height 6
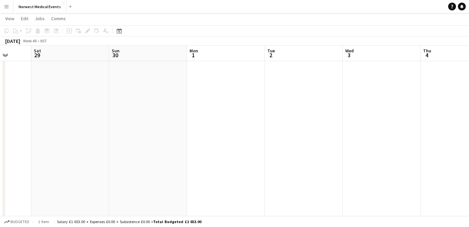
scroll to position [0, 332]
click at [37, 4] on button "Norwest Medical Events Close" at bounding box center [39, 6] width 53 height 13
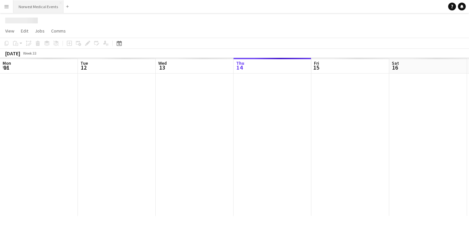
scroll to position [0, 156]
